Goal: Find specific page/section: Find specific page/section

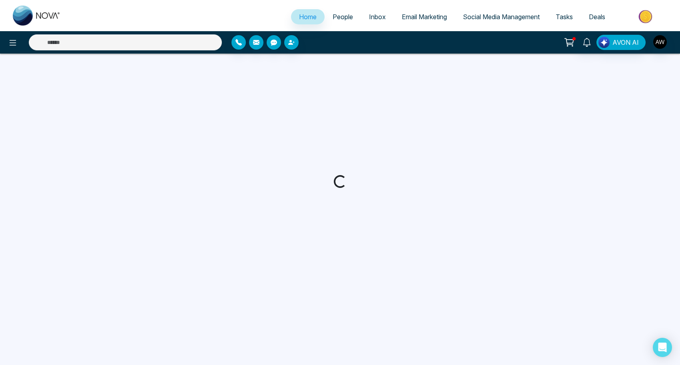
select select "*"
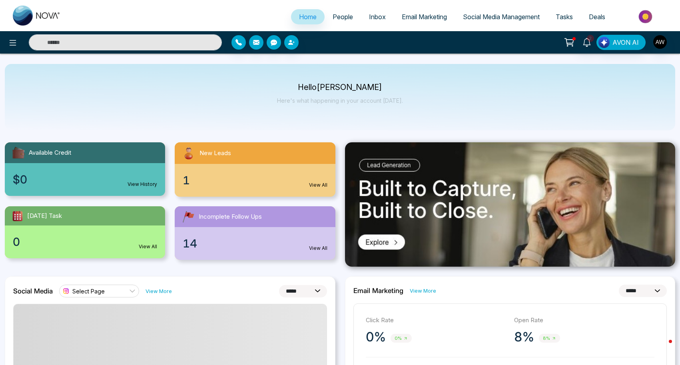
click at [497, 13] on span "Social Media Management" at bounding box center [501, 17] width 77 height 8
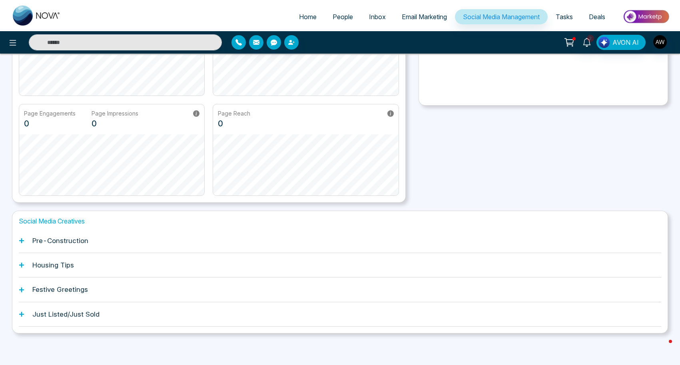
scroll to position [123, 0]
click at [36, 248] on div "Pre-Construction" at bounding box center [340, 241] width 642 height 24
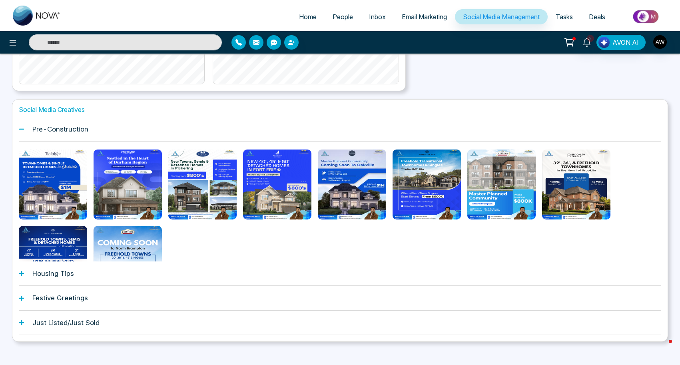
scroll to position [238, 0]
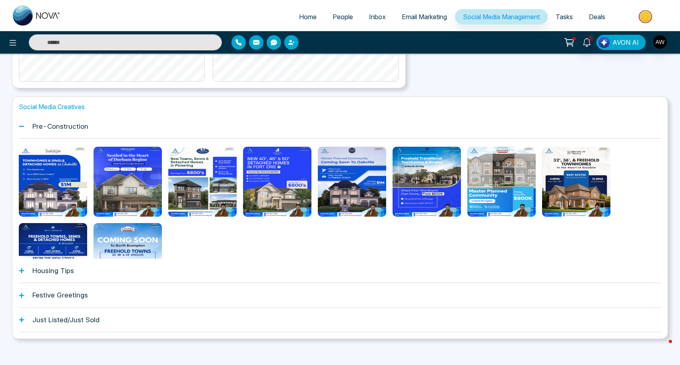
click at [50, 271] on h1 "Housing Tips" at bounding box center [53, 270] width 42 height 8
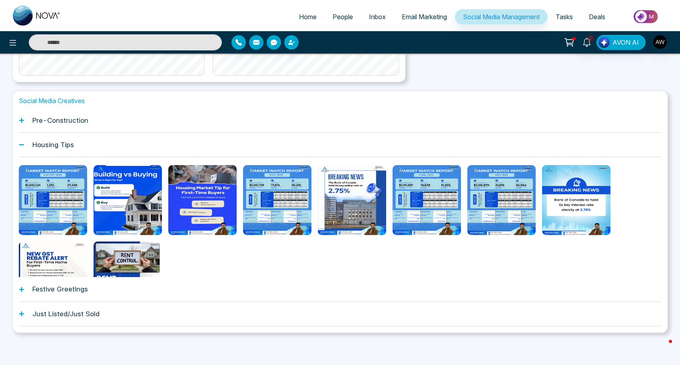
scroll to position [243, 0]
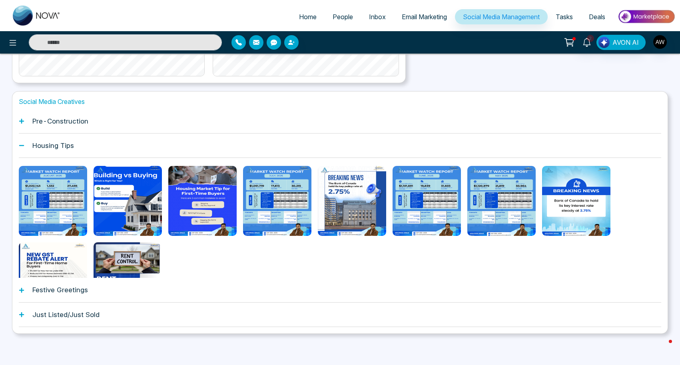
click at [38, 298] on div "Festive Greetings" at bounding box center [340, 290] width 642 height 24
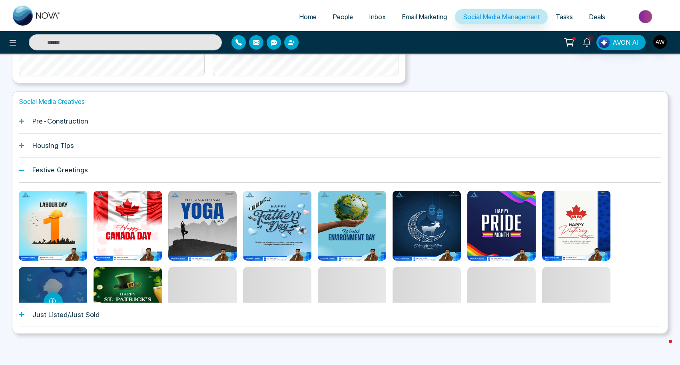
scroll to position [0, 0]
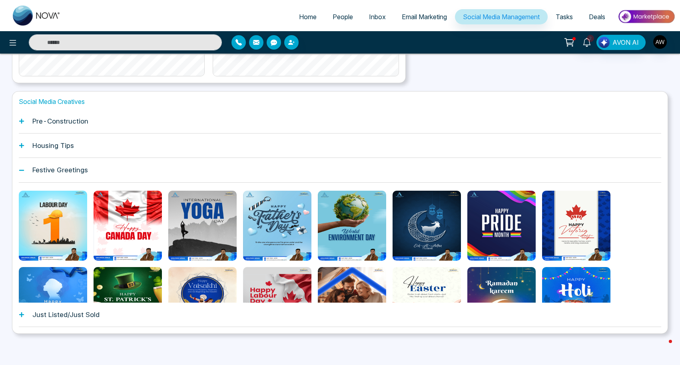
click at [429, 12] on link "Email Marketing" at bounding box center [424, 16] width 61 height 15
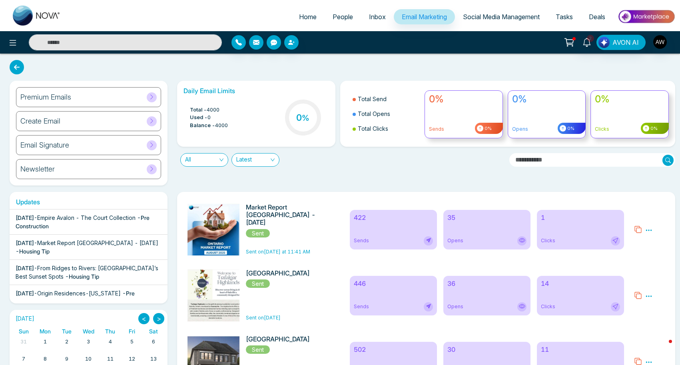
click at [100, 99] on div "Premium Emails" at bounding box center [88, 97] width 145 height 20
